Goal: Task Accomplishment & Management: Use online tool/utility

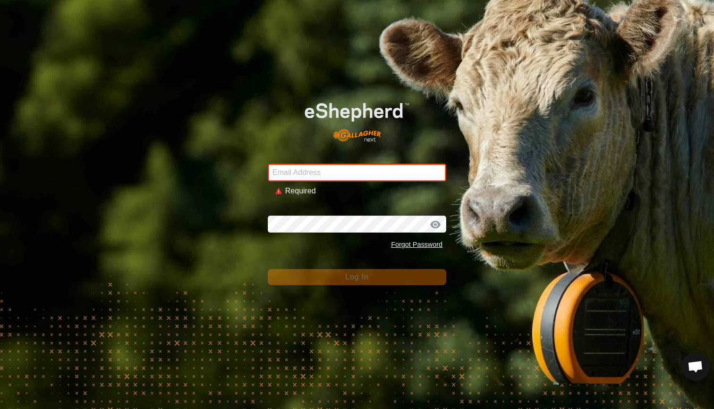
type input "mlwood@xtra.co.nz"
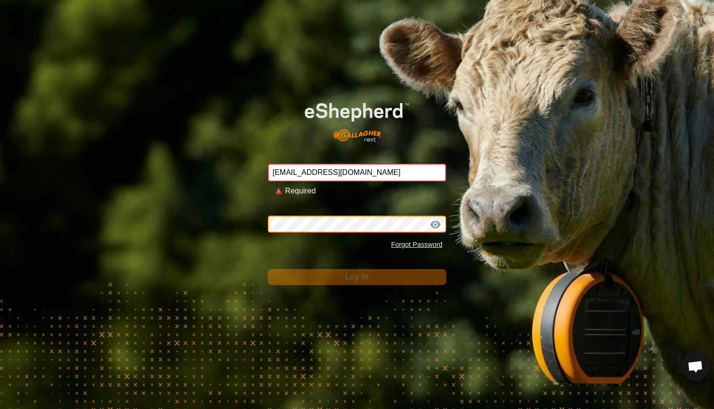
click at [357, 269] on button "Log In" at bounding box center [357, 277] width 179 height 16
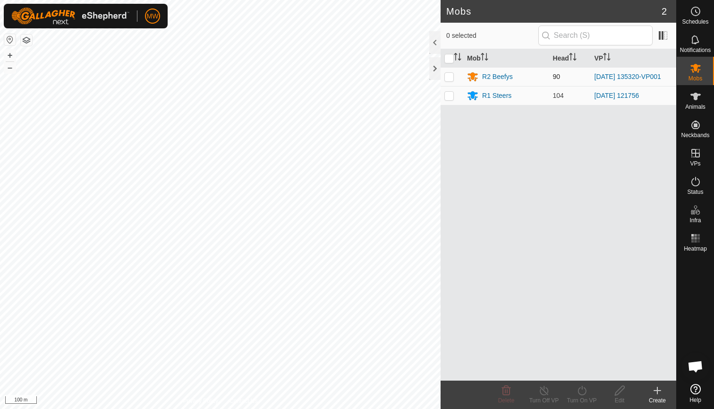
click at [451, 78] on p-checkbox at bounding box center [449, 77] width 9 height 8
checkbox input "true"
click at [581, 394] on icon at bounding box center [582, 390] width 9 height 9
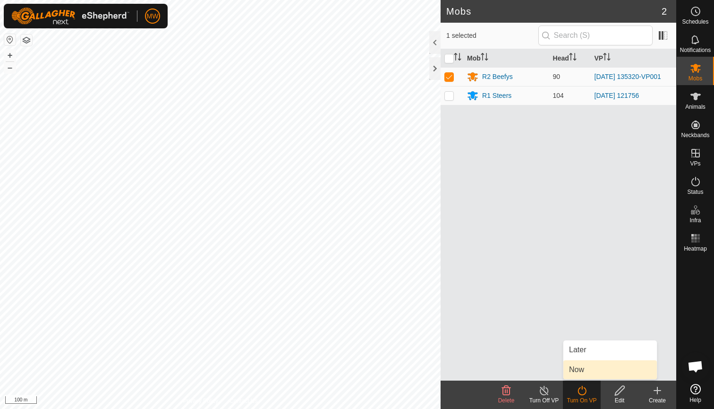
click at [582, 371] on link "Now" at bounding box center [611, 369] width 94 height 19
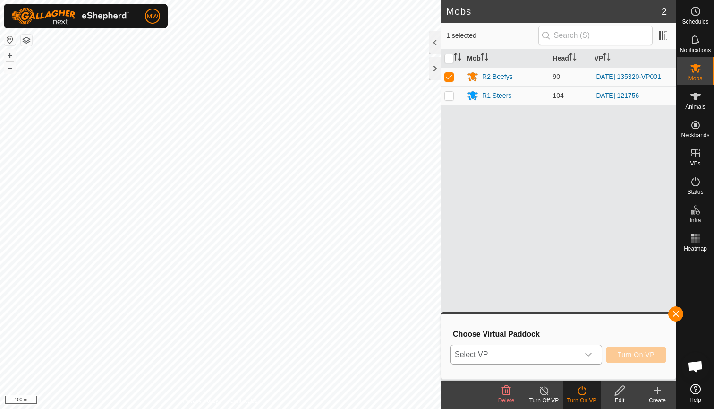
click at [589, 355] on icon "dropdown trigger" at bounding box center [588, 354] width 7 height 4
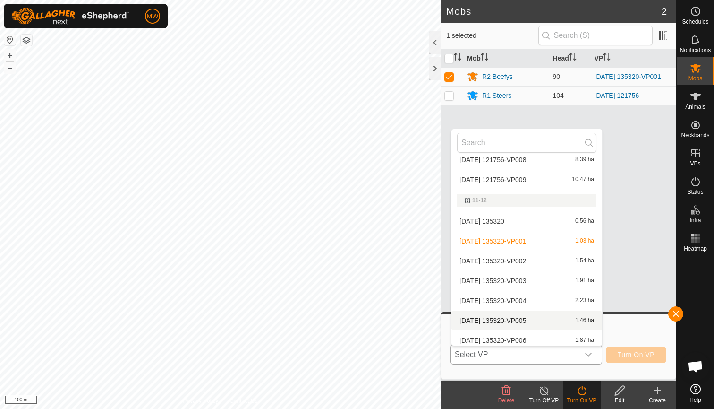
scroll to position [72, 0]
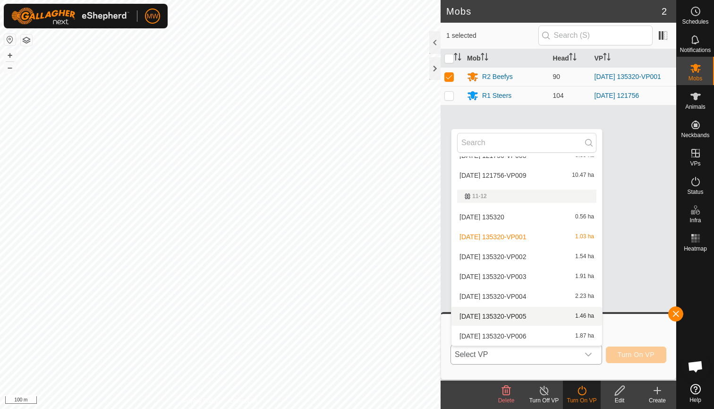
click at [501, 315] on li "2025-08-27 135320-VP005 1.46 ha" at bounding box center [527, 316] width 151 height 19
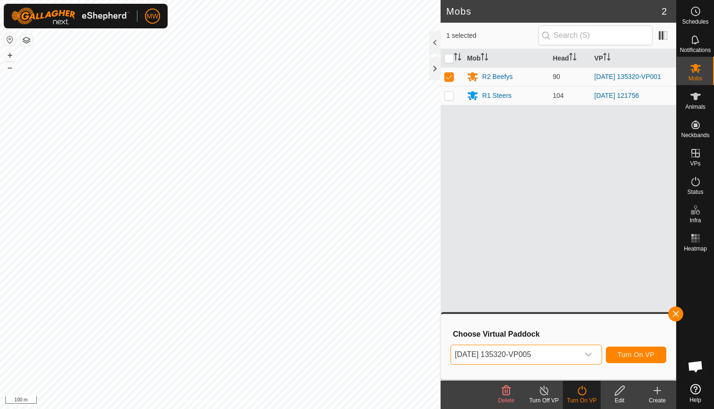
click at [632, 353] on span "Turn On VP" at bounding box center [636, 355] width 37 height 8
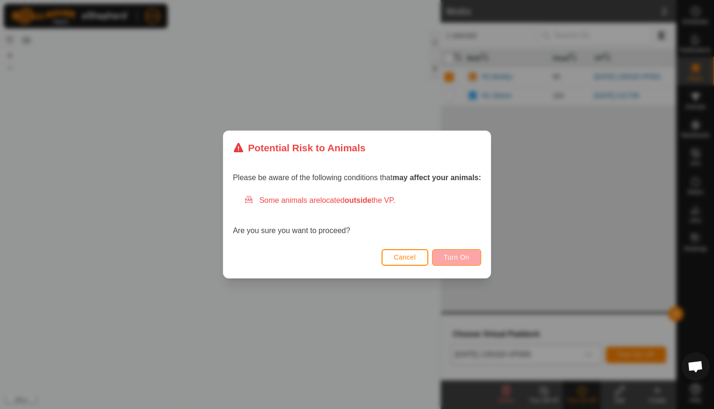
click at [461, 258] on span "Turn On" at bounding box center [457, 257] width 26 height 8
